Goal: Information Seeking & Learning: Stay updated

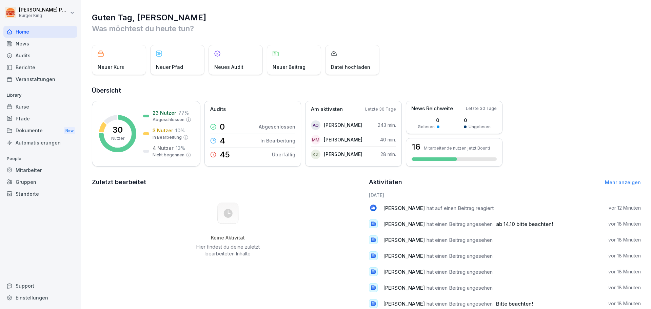
click at [32, 45] on div "News" at bounding box center [40, 44] width 74 height 12
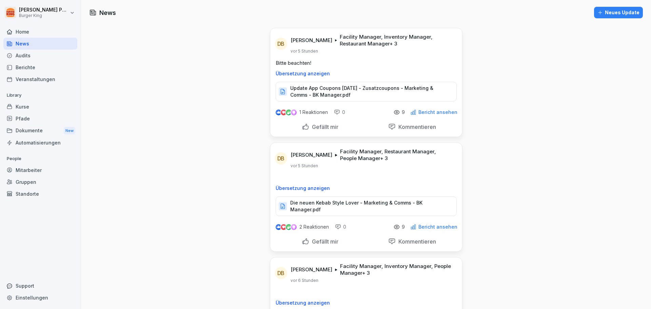
click at [312, 87] on p "Update App Coupons [DATE] - Zusatzcoupons - Marketing & Comms - BK Manager.pdf" at bounding box center [369, 92] width 159 height 14
click at [339, 201] on p "Die neuen Kebab Style Lover - Marketing & Comms - BK Manager.pdf" at bounding box center [369, 206] width 159 height 14
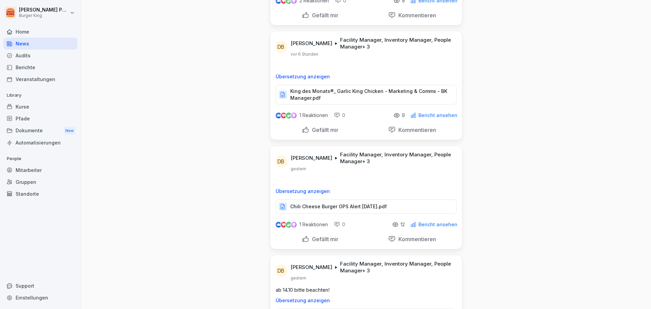
click at [346, 199] on div "Chili Cheese Burger OPS Alert [DATE].pdf" at bounding box center [366, 206] width 181 height 14
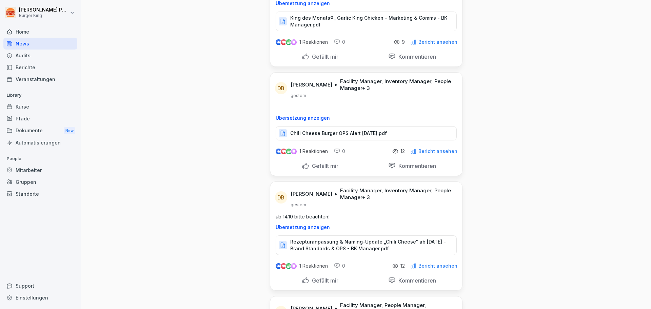
scroll to position [452, 0]
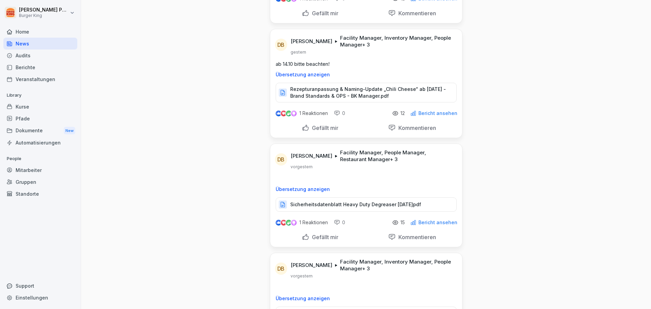
click at [341, 197] on div "Sicherheitsdatenblatt Heavy Duty Degreaser [DATE]pdf" at bounding box center [366, 204] width 181 height 14
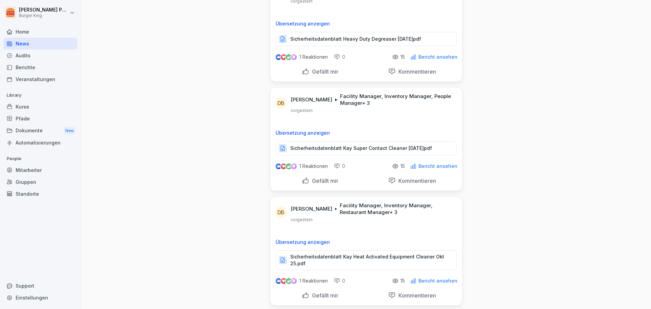
scroll to position [734, 0]
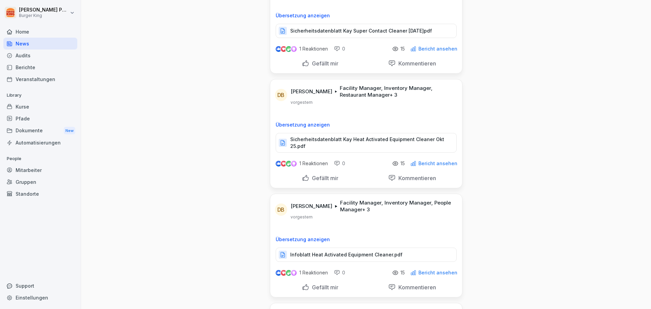
click at [327, 144] on p "Sicherheitsdatenblatt Kay Heat Activated Equipment Cleaner Okt 25.pdf" at bounding box center [369, 143] width 159 height 14
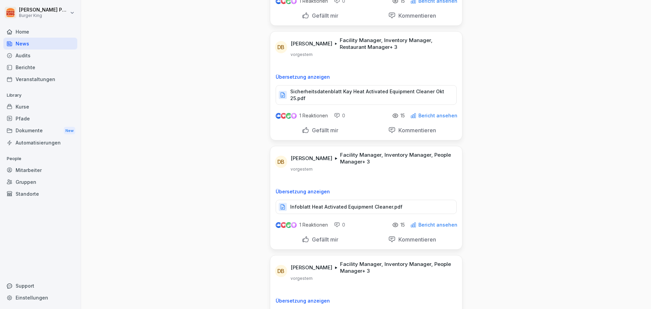
scroll to position [847, 0]
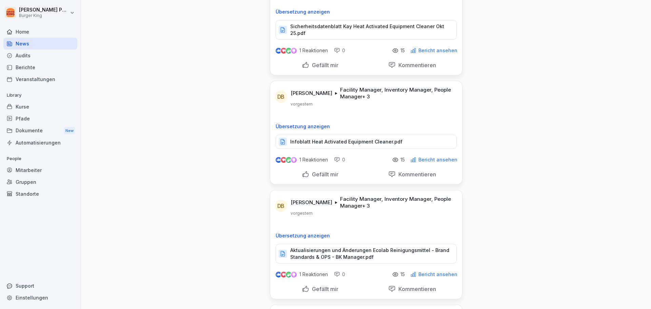
click at [324, 141] on div "Infoblatt Heat Activated Equipment Cleaner.pdf" at bounding box center [366, 142] width 181 height 14
click at [353, 247] on p "Aktualisierungen und Änderungen Ecolab Reinigungsmittel - Brand Standards & OPS…" at bounding box center [369, 254] width 159 height 14
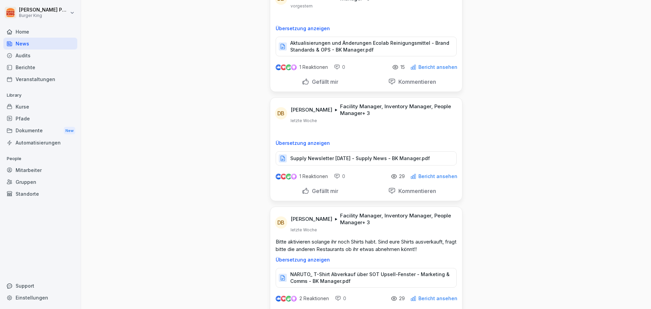
scroll to position [1073, 0]
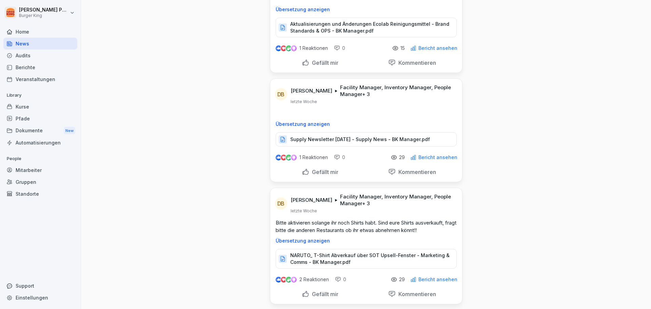
click at [312, 132] on div "Supply Newsletter [DATE] - Supply News - BK Manager.pdf" at bounding box center [366, 139] width 181 height 14
click at [332, 249] on div "NARUTO_ T-Shirt Abverkauf über SOT Upsell-Fenster - Marketing & Comms - BK Mana…" at bounding box center [366, 259] width 181 height 20
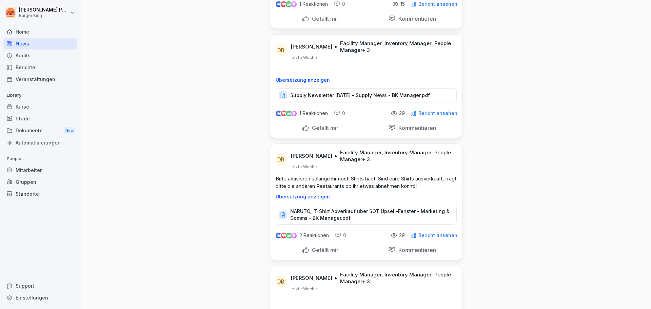
scroll to position [1299, 0]
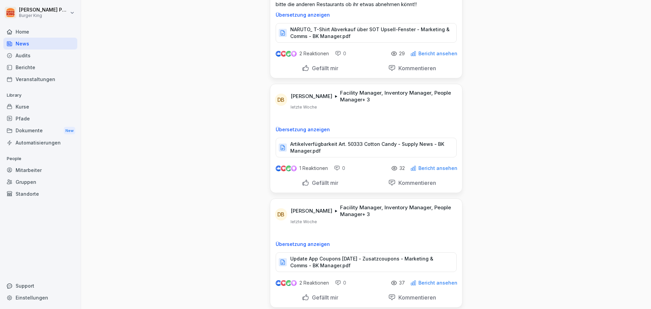
click at [317, 146] on p "Artikelverfügbarkeit Art. 50333 Cotton Candy - Supply News - BK Manager.pdf" at bounding box center [369, 148] width 159 height 14
click at [378, 255] on p "Update App Coupons [DATE] - Zusatzcoupons - Marketing & Comms - BK Manager.pdf" at bounding box center [369, 262] width 159 height 14
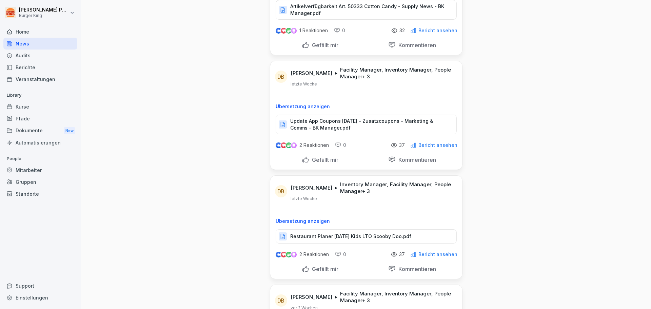
scroll to position [1468, 0]
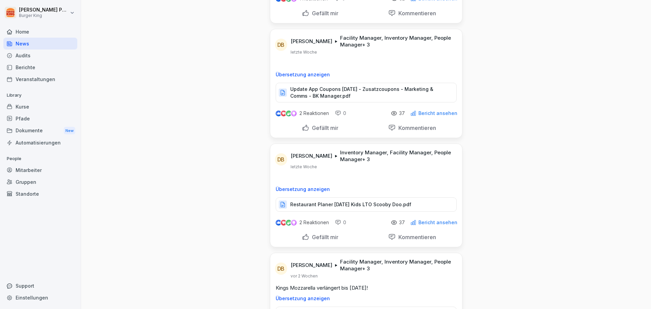
click at [430, 220] on p "Bericht ansehen" at bounding box center [437, 222] width 39 height 5
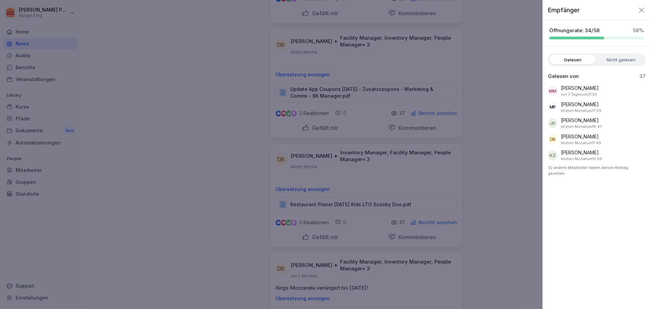
click at [472, 217] on div at bounding box center [325, 154] width 651 height 309
